Goal: Task Accomplishment & Management: Use online tool/utility

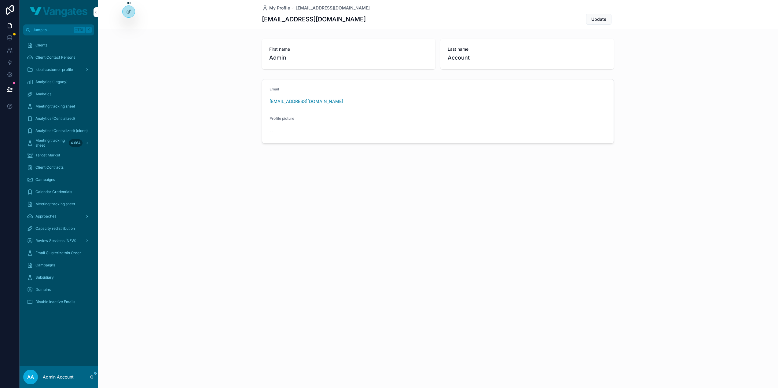
click at [50, 215] on span "Approaches" at bounding box center [45, 216] width 21 height 5
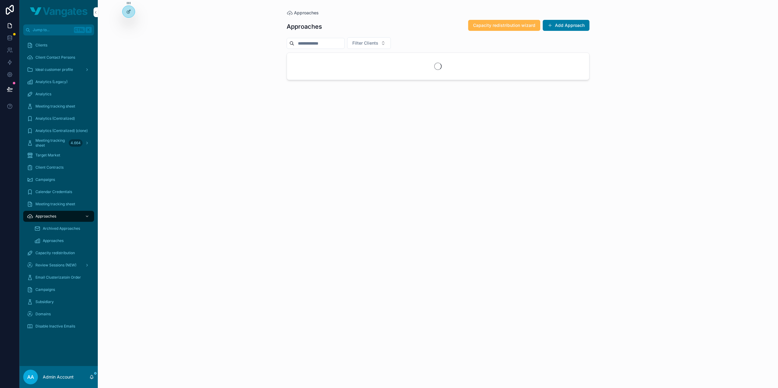
click at [502, 27] on span "Capacity redistribution wizard" at bounding box center [504, 25] width 62 height 6
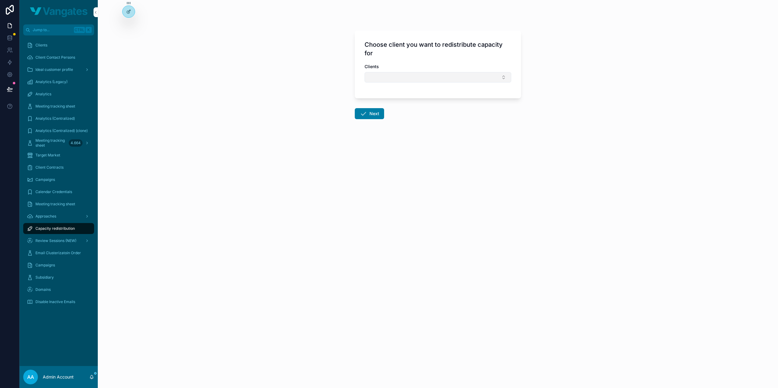
click at [402, 79] on button "Select Button" at bounding box center [438, 77] width 147 height 10
type input "**"
click at [413, 99] on div "YP" at bounding box center [437, 101] width 85 height 10
click at [373, 111] on button "Next" at bounding box center [369, 114] width 29 height 11
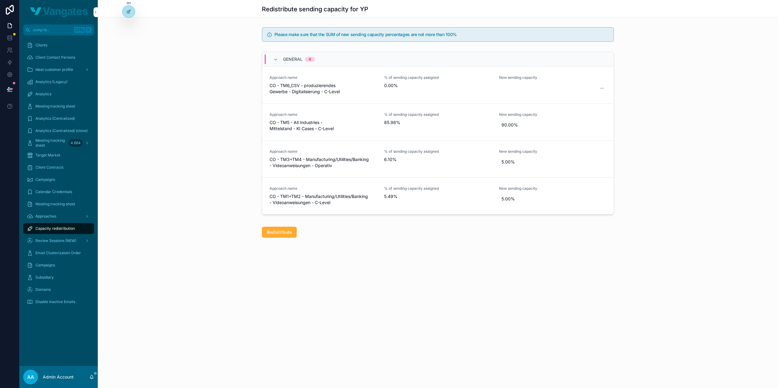
click at [218, 118] on div "General 4 Approach name CO - TM6_CSV - produzierendes Gewerbe - Digitalisierung…" at bounding box center [438, 134] width 680 height 170
